Goal: Task Accomplishment & Management: Manage account settings

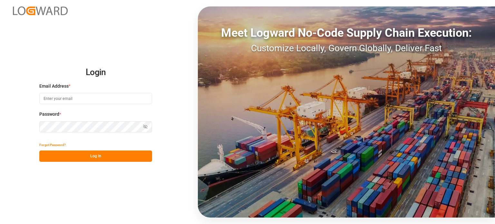
click at [0, 224] on div at bounding box center [0, 224] width 0 height 0
type input "[PERSON_NAME][EMAIL_ADDRESS][DOMAIN_NAME]"
click at [81, 151] on button "Log In" at bounding box center [95, 155] width 113 height 11
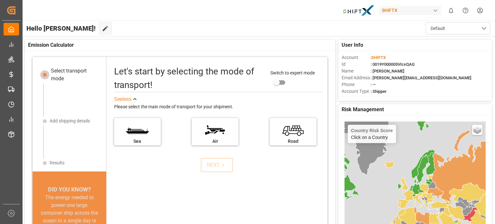
click at [0, 224] on div at bounding box center [0, 224] width 0 height 0
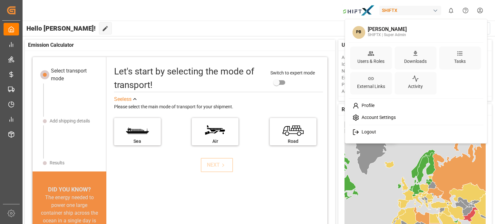
click at [480, 15] on html "Created by potrace 1.15, written by [PERSON_NAME] [DATE]-[DATE] Created by potr…" at bounding box center [247, 112] width 495 height 224
click at [379, 54] on div "Users & Roles" at bounding box center [371, 57] width 42 height 23
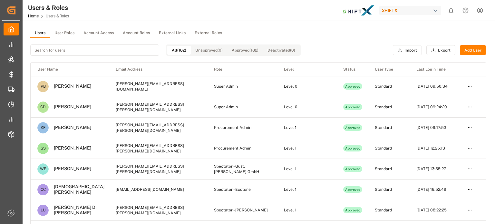
click at [67, 51] on input at bounding box center [94, 49] width 129 height 11
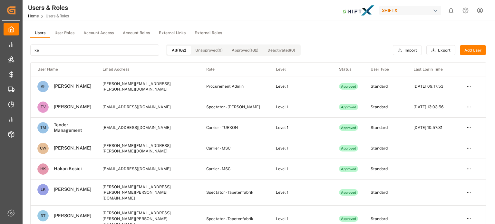
type input "k"
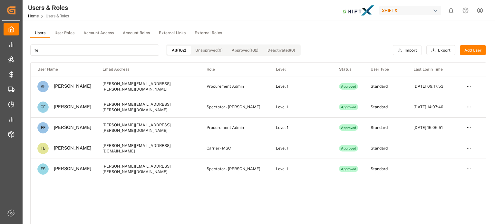
type input "f"
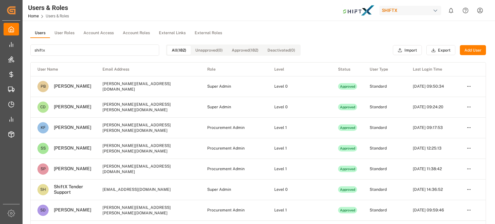
type input "shiftx"
